Goal: Transaction & Acquisition: Purchase product/service

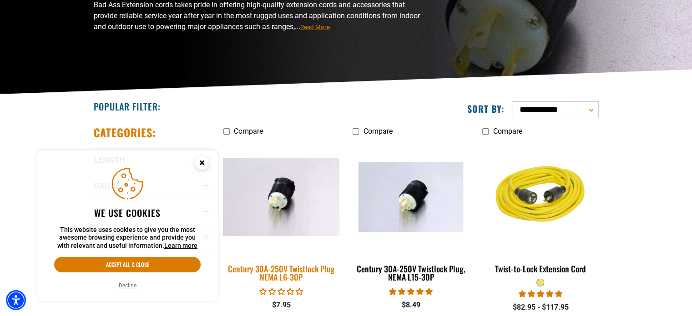
click at [292, 210] on img at bounding box center [280, 197] width 127 height 78
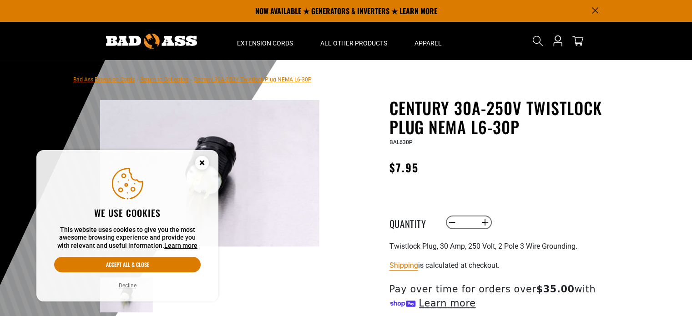
click at [200, 158] on circle "Cookie Consent" at bounding box center [202, 163] width 14 height 14
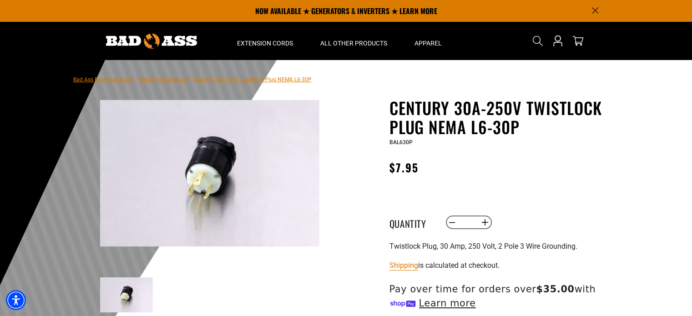
click at [198, 182] on img at bounding box center [209, 173] width 219 height 146
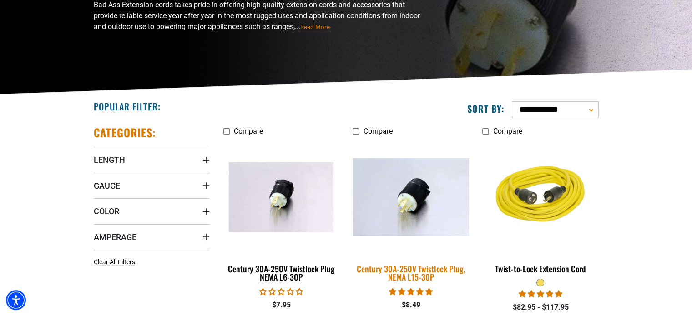
click at [419, 266] on div "Century 30A-250V Twistlock Plug, NEMA L15-30P" at bounding box center [410, 273] width 116 height 16
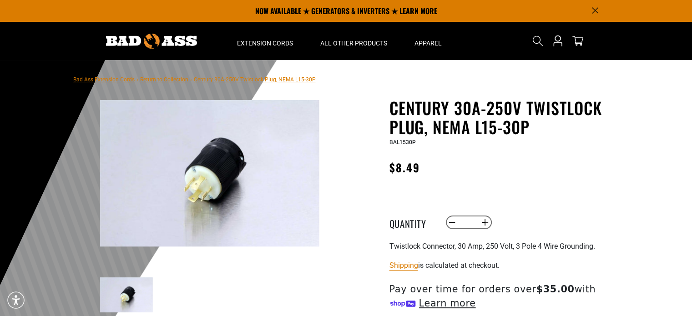
click at [193, 178] on img at bounding box center [209, 173] width 219 height 146
